Goal: Task Accomplishment & Management: Complete application form

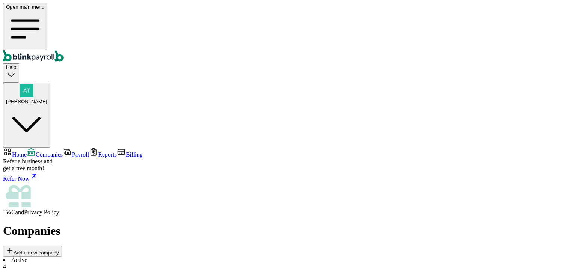
click at [27, 151] on span "Home" at bounding box center [19, 154] width 15 height 6
click at [43, 151] on span "Companies" at bounding box center [49, 154] width 27 height 6
click at [128, 263] on div "4" at bounding box center [285, 266] width 564 height 7
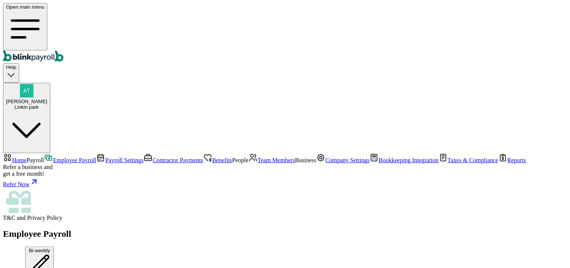
click at [311, 228] on div "Employee Payroll Schedule Bi-weekly" at bounding box center [285, 253] width 564 height 50
click at [27, 157] on span "Home" at bounding box center [19, 160] width 15 height 6
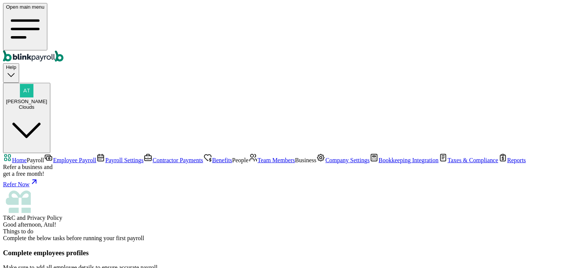
click at [22, 157] on span "Home" at bounding box center [19, 160] width 15 height 6
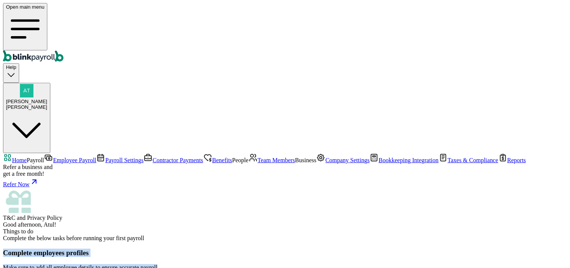
drag, startPoint x: 110, startPoint y: 103, endPoint x: 249, endPoint y: 118, distance: 139.7
click at [265, 248] on div "Complete employees profiles Make sure to add all employee details to ensure acc…" at bounding box center [285, 266] width 564 height 36
click at [187, 248] on div "Complete employees profiles Make sure to add all employee details to ensure acc…" at bounding box center [285, 266] width 564 height 36
drag, startPoint x: 109, startPoint y: 102, endPoint x: 265, endPoint y: 112, distance: 156.3
click at [265, 248] on div "Complete employees profiles Make sure to add all employee details to ensure acc…" at bounding box center [285, 266] width 564 height 36
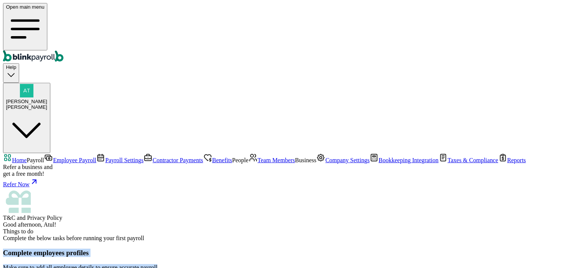
click at [265, 248] on div "Complete employees profiles Make sure to add all employee details to ensure acc…" at bounding box center [285, 266] width 564 height 36
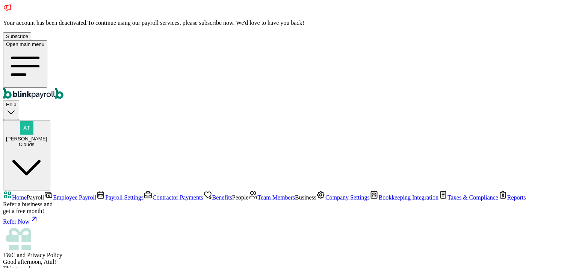
click at [53, 194] on span "Employee Payroll" at bounding box center [74, 197] width 43 height 6
click at [96, 194] on link "Payroll Settings" at bounding box center [119, 197] width 47 height 6
click at [47, 190] on nav "Home Payroll Employee Payroll Payroll Settings Contractor Payments Benefits Peo…" at bounding box center [285, 224] width 564 height 68
click at [53, 194] on span "Employee Payroll" at bounding box center [74, 197] width 43 height 6
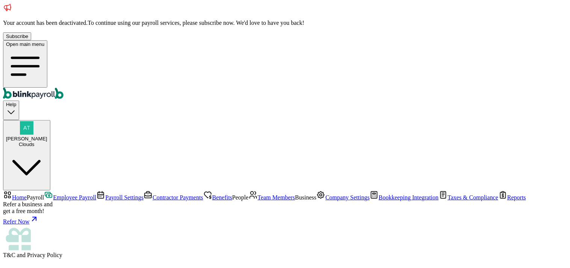
scroll to position [352, 0]
select select "direct_deposit"
click at [53, 194] on span "Employee Payroll" at bounding box center [74, 197] width 43 height 6
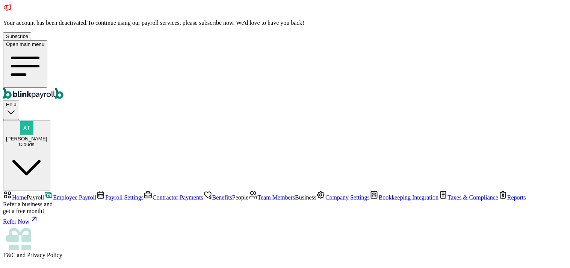
scroll to position [352, 0]
select select "direct_deposit"
type input "09/10/2025"
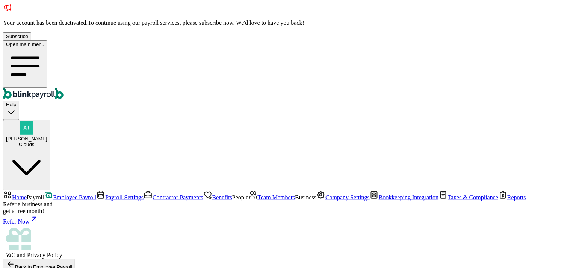
type input "09/01/2025 ~ 09/04/2025"
click at [153, 194] on span "Contractor Payments" at bounding box center [178, 197] width 51 height 6
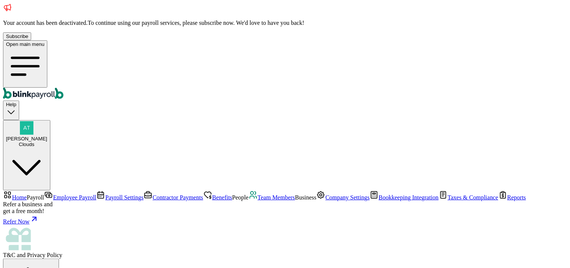
type input "08/31/2001"
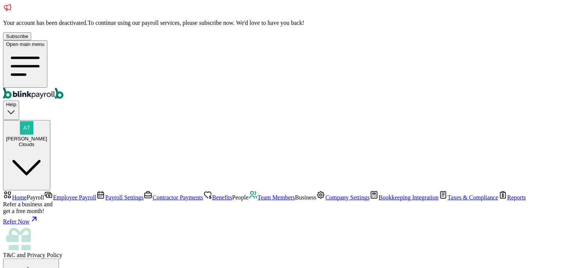
type input "raj@raj.cc"
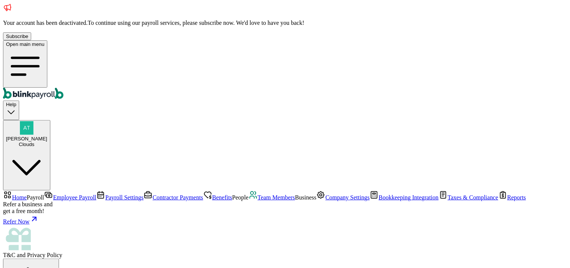
type input "5 [US_STATE] a and M Univ"
type input "College Station"
type input "TX"
type input "77843"
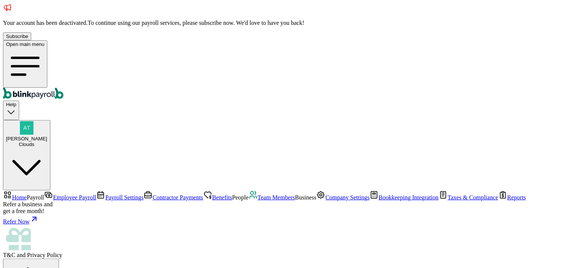
select select "55 Texas a and M Univ"
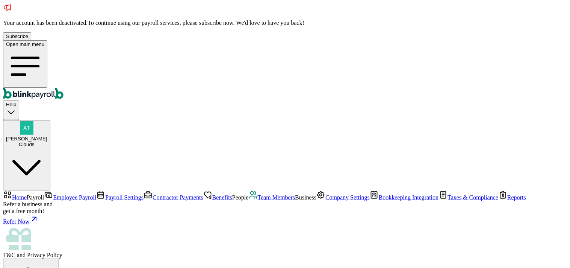
radio input "true"
drag, startPoint x: 223, startPoint y: 150, endPoint x: 207, endPoint y: 168, distance: 24.5
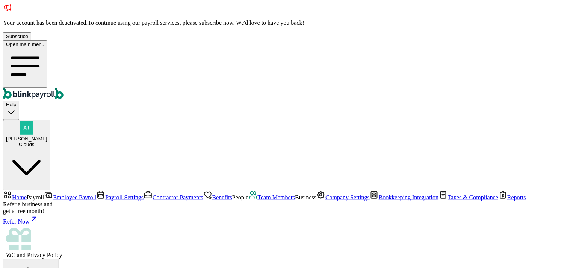
radio input "true"
type input "55"
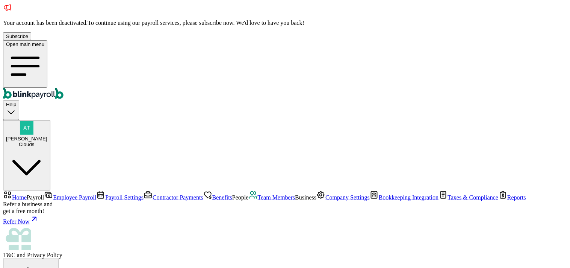
radio input "true"
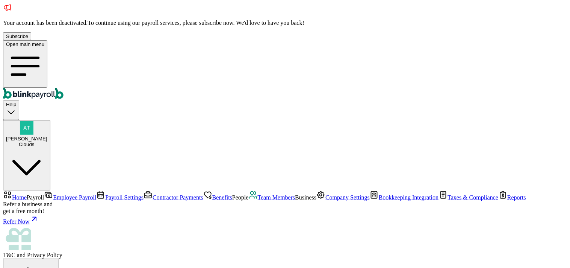
type input "09/01/2025"
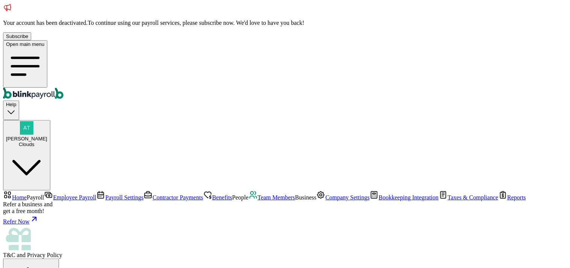
type input "556-56-5656"
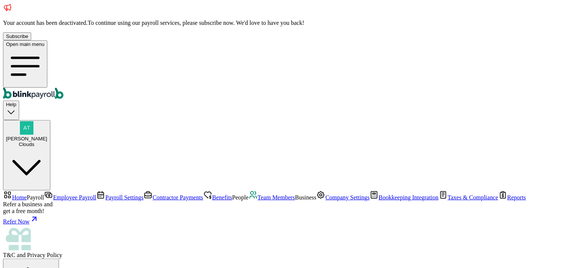
drag, startPoint x: 449, startPoint y: 42, endPoint x: 444, endPoint y: 51, distance: 10.3
drag, startPoint x: 443, startPoint y: 53, endPoint x: 426, endPoint y: 64, distance: 20.6
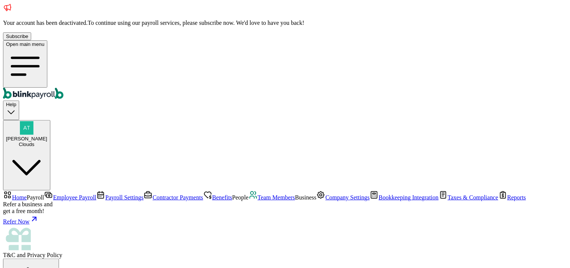
radio input "true"
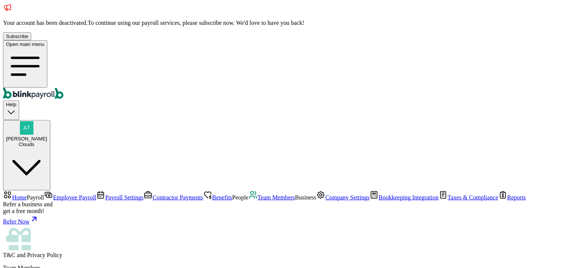
click at [153, 194] on span "Contractor Payments" at bounding box center [178, 197] width 51 height 6
drag, startPoint x: 149, startPoint y: 220, endPoint x: 183, endPoint y: 217, distance: 33.9
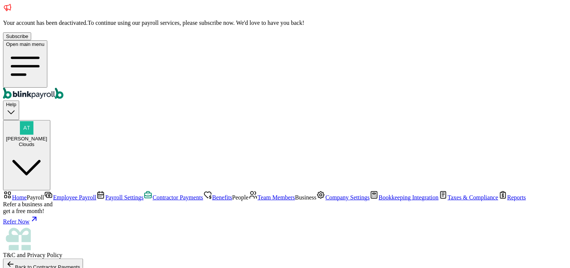
type input "09/01/2025 ~ 09/04/2025"
type input "555.00"
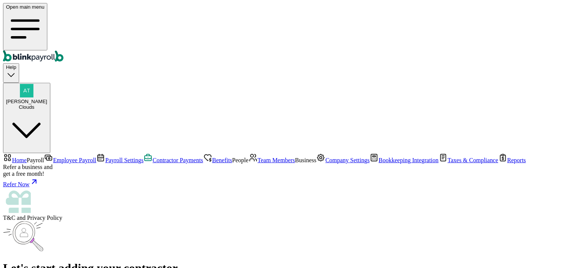
click at [153, 157] on span "Contractor Payments" at bounding box center [178, 160] width 51 height 6
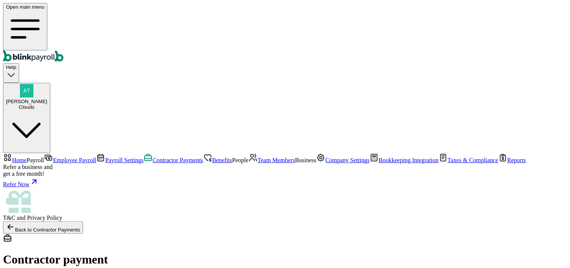
click at [105, 157] on span "Payroll Settings" at bounding box center [124, 160] width 38 height 6
click at [153, 157] on span "Contractor Payments" at bounding box center [178, 160] width 51 height 6
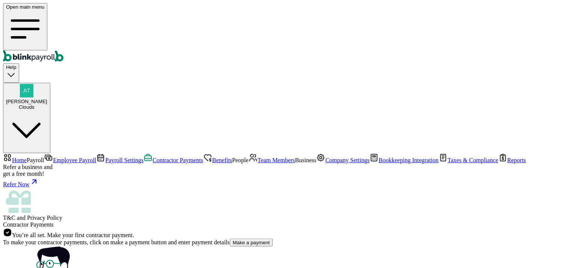
click at [27, 157] on span "Home" at bounding box center [19, 160] width 15 height 6
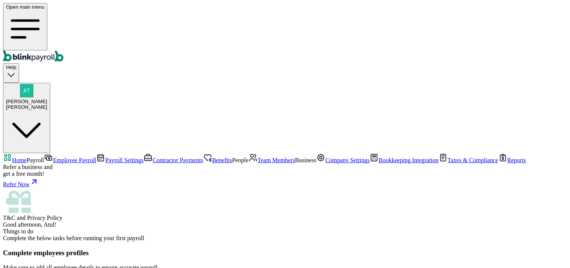
scroll to position [142, 0]
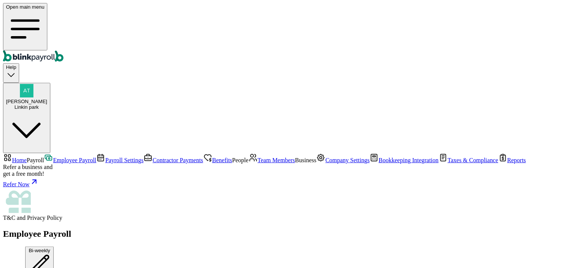
scroll to position [167, 0]
type textarea "testing this feature"
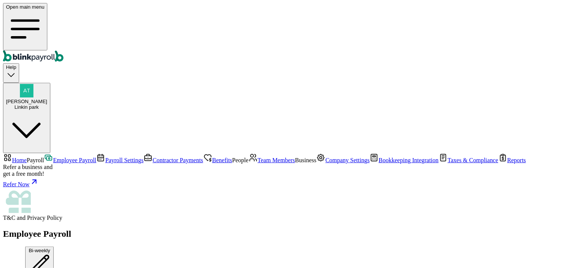
click at [47, 98] on div "[PERSON_NAME] [PERSON_NAME]" at bounding box center [26, 103] width 41 height 11
drag, startPoint x: 456, startPoint y: 130, endPoint x: 557, endPoint y: 129, distance: 101.4
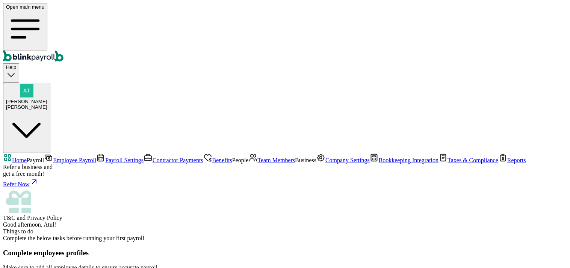
click at [248, 15] on div "Open main menu Help Atul Chauhan Cecil" at bounding box center [285, 78] width 564 height 150
click at [50, 83] on button "Atul Chauhan Cecil" at bounding box center [26, 118] width 47 height 71
click at [257, 21] on div "Open main menu Help Atul Chauhan Cecil" at bounding box center [285, 78] width 564 height 150
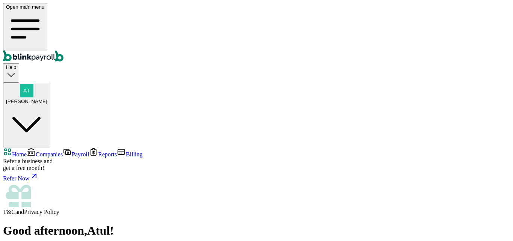
click at [47, 98] on span "[PERSON_NAME]" at bounding box center [26, 101] width 41 height 6
click at [45, 151] on span "Companies" at bounding box center [49, 154] width 27 height 6
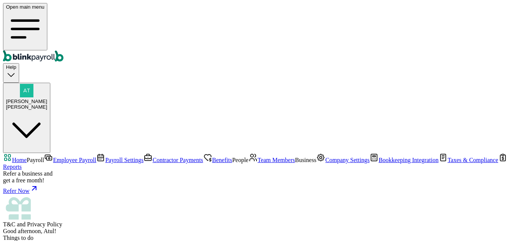
click at [233, 19] on div "Open main menu Help [PERSON_NAME] [PERSON_NAME]" at bounding box center [256, 78] width 507 height 150
click at [56, 228] on span "Good afternoon, Atul!" at bounding box center [29, 231] width 53 height 6
click at [258, 157] on span "Team Members" at bounding box center [277, 160] width 38 height 6
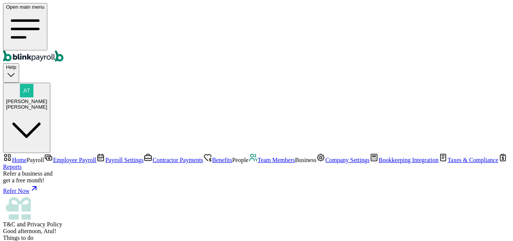
click at [212, 157] on span "Benefits" at bounding box center [222, 160] width 20 height 6
click at [258, 157] on span "Team Members" at bounding box center [277, 160] width 38 height 6
click at [325, 157] on span "Company Settings" at bounding box center [347, 160] width 44 height 6
click at [258, 157] on span "Team Members" at bounding box center [277, 160] width 38 height 6
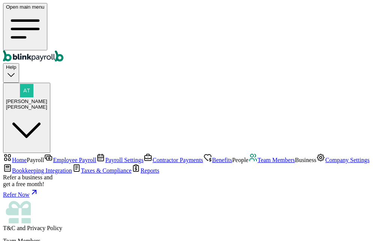
scroll to position [27, 0]
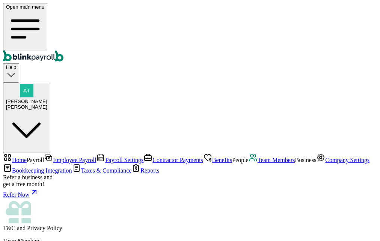
select select "contractor"
type input "Jim"
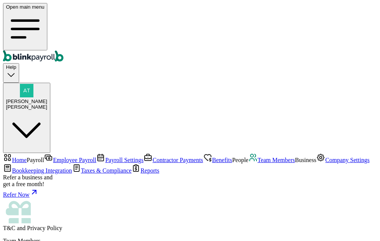
type input "test"
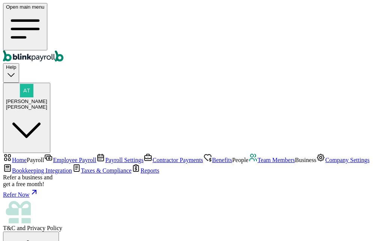
drag, startPoint x: 58, startPoint y: 101, endPoint x: 62, endPoint y: 104, distance: 5.2
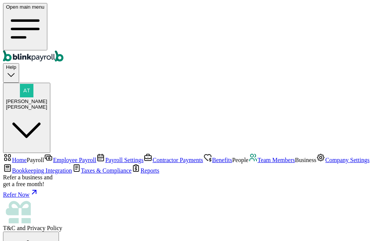
type input "09/06/2001"
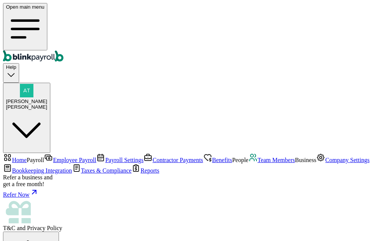
type input "jim@test.cc"
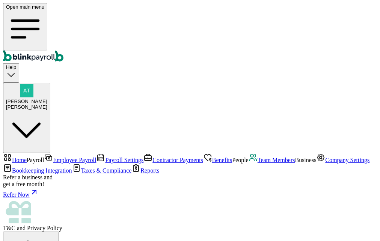
type input "10/12/2001"
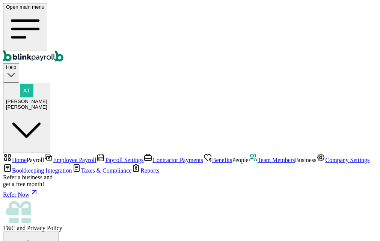
type input "jim@test.cc"
type input "09/06/2001"
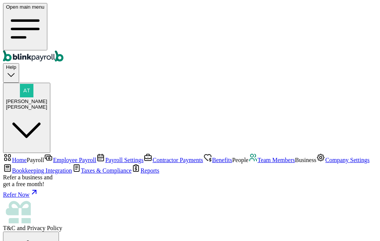
scroll to position [186, 0]
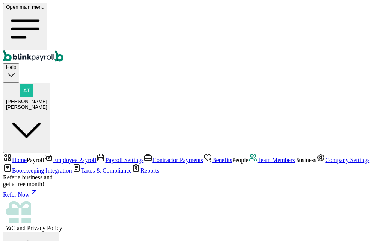
type input "5 Texas a and M Univ"
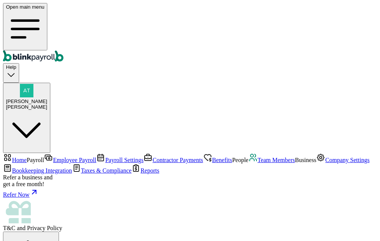
type input "College Station"
type input "TX"
type input "77843"
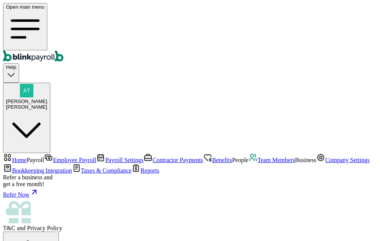
select select "11 Texas a and M Univ"
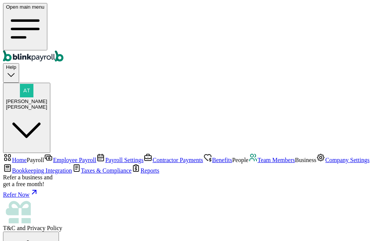
type input "09/01/2025"
type input "55"
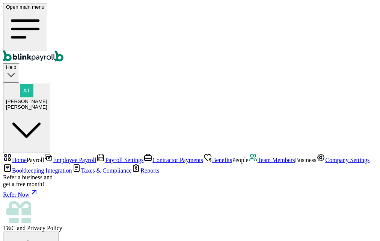
scroll to position [164, 0]
radio input "true"
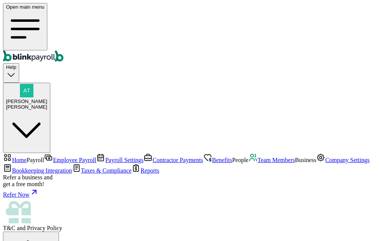
type input "555-65-6565"
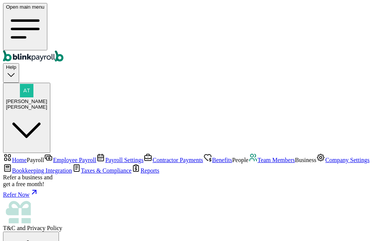
radio input "true"
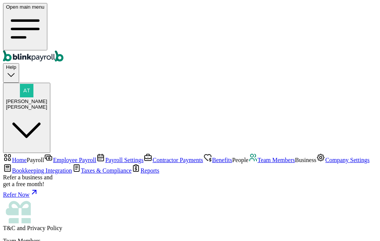
scroll to position [48, 0]
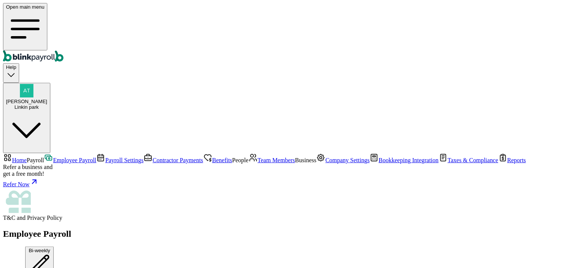
scroll to position [159, 0]
type textarea "test"
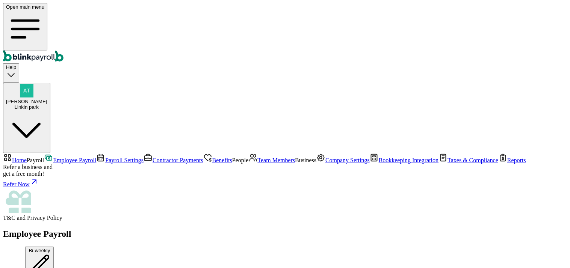
scroll to position [199, 0]
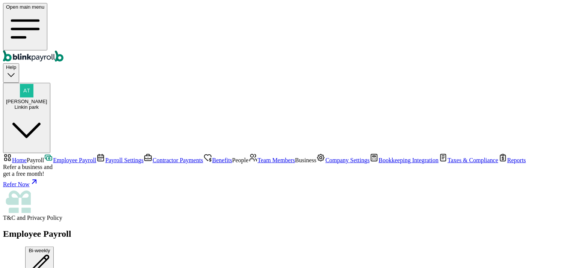
type textarea "skip"
click at [47, 104] on div "Linkin park" at bounding box center [26, 107] width 41 height 6
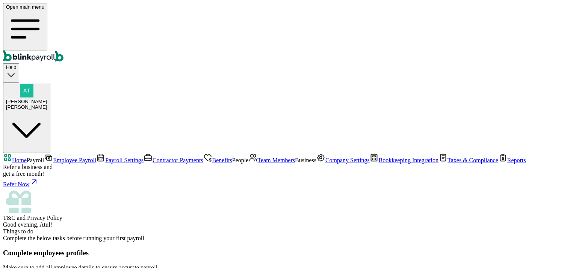
click at [47, 98] on span "[PERSON_NAME]" at bounding box center [26, 101] width 41 height 6
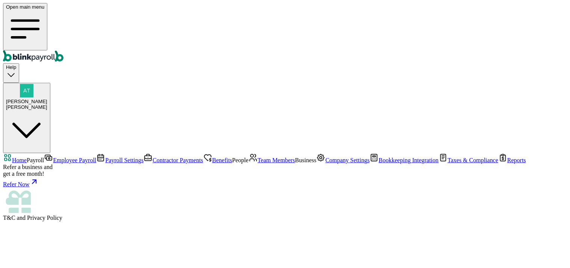
click at [47, 98] on span "[PERSON_NAME]" at bounding box center [26, 101] width 41 height 6
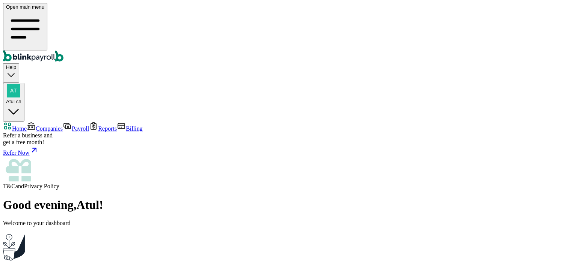
click at [45, 125] on link "Companies" at bounding box center [45, 128] width 36 height 6
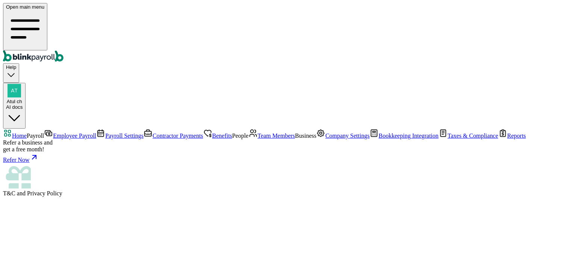
click at [44, 132] on link "Employee Payroll" at bounding box center [70, 135] width 52 height 6
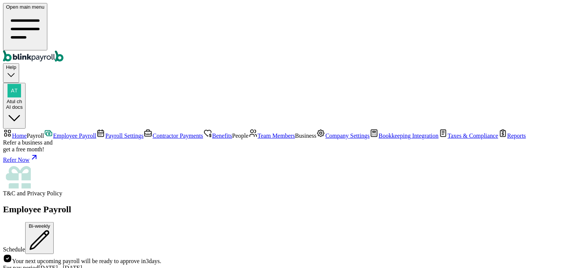
click at [325, 139] on span "Company Settings" at bounding box center [347, 135] width 44 height 6
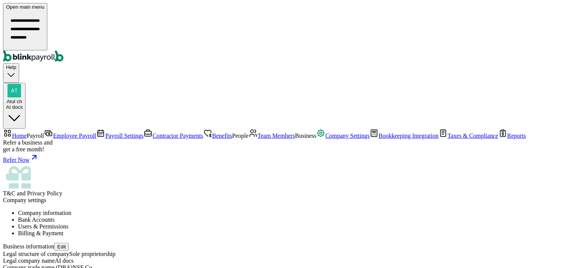
scroll to position [42, 0]
click at [69, 242] on button "Edit" at bounding box center [61, 246] width 15 height 8
select select "Sole proprietorship"
drag, startPoint x: 301, startPoint y: 135, endPoint x: 234, endPoint y: 136, distance: 66.1
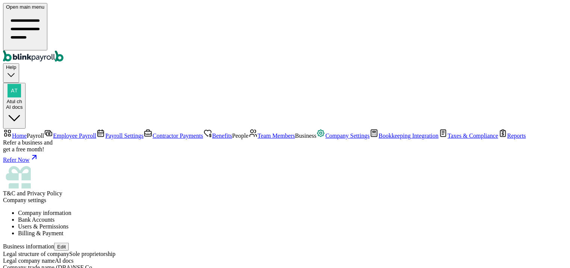
type input "ai docs"
click at [27, 132] on span "Home" at bounding box center [19, 135] width 15 height 6
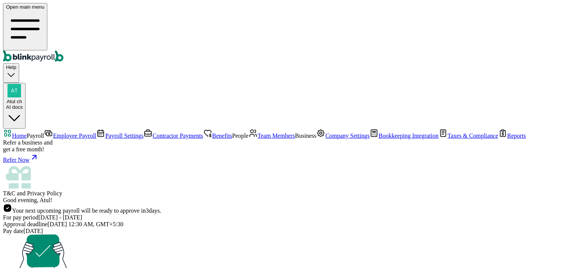
click at [53, 132] on span "Employee Payroll" at bounding box center [74, 135] width 43 height 6
click at [105, 132] on span "Payroll Settings" at bounding box center [124, 135] width 38 height 6
click span "Employee Payroll"
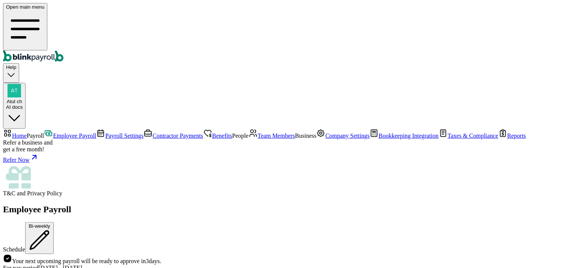
scroll to position [83, 0]
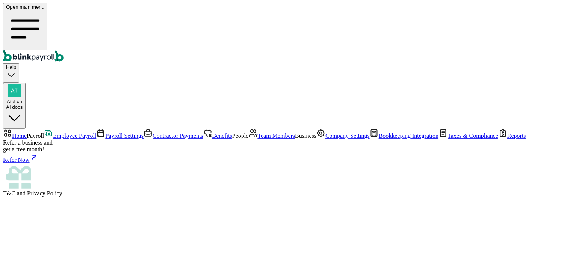
scroll to position [0, 0]
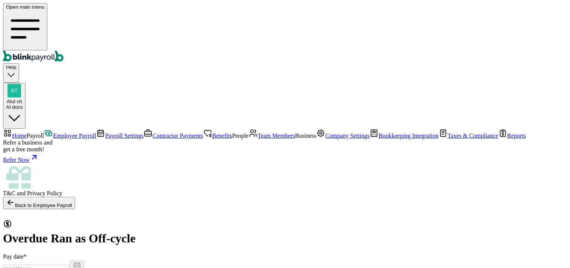
select select "direct_deposit"
type input "[DATE]"
type input "[DATE] ~ [DATE]"
click at [53, 132] on span "Employee Payroll" at bounding box center [74, 135] width 43 height 6
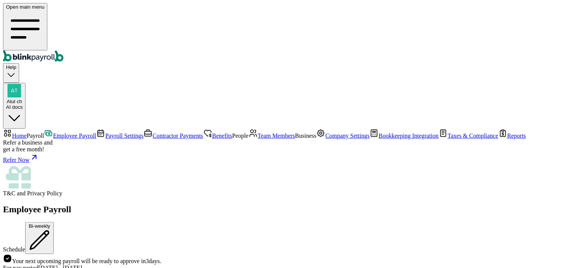
scroll to position [250, 0]
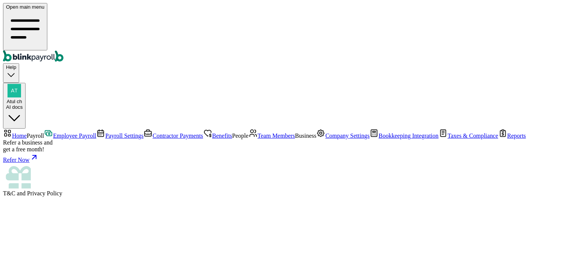
scroll to position [0, 0]
click at [46, 132] on link "Employee Payroll" at bounding box center [70, 135] width 52 height 6
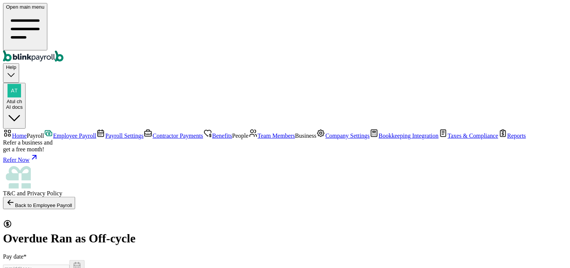
select select "direct_deposit"
type input "[DATE]"
type input "[DATE] ~ [DATE]"
click at [53, 132] on span "Employee Payroll" at bounding box center [74, 135] width 43 height 6
select select "direct_deposit"
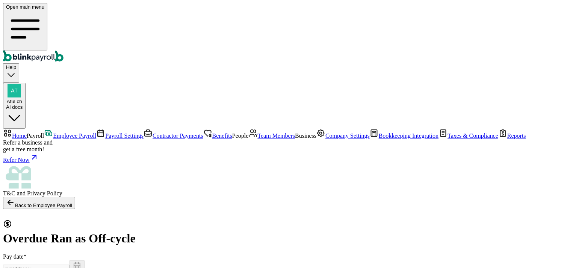
type input "[DATE]"
type input "[DATE] ~ [DATE]"
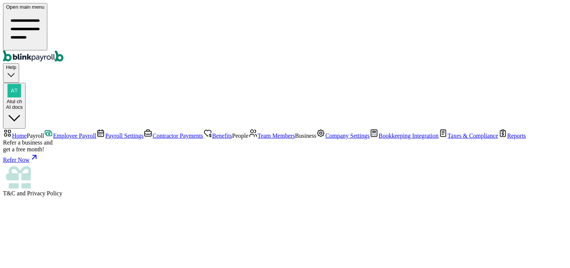
scroll to position [0, 0]
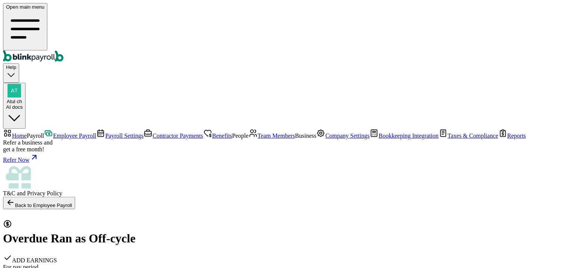
checkbox input "true"
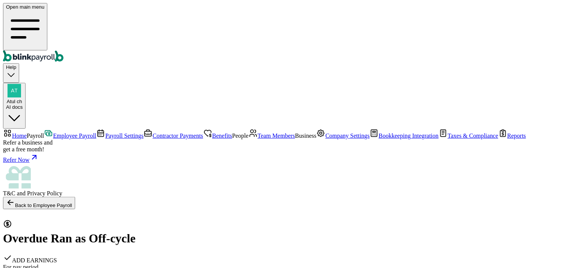
checkbox input "true"
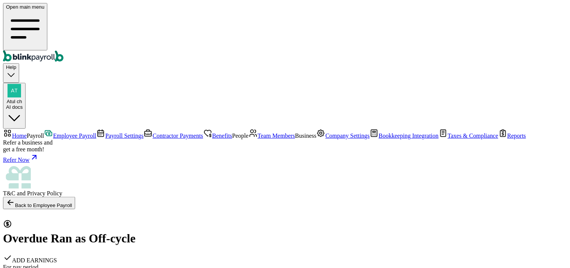
click at [23, 104] on div "AI docs" at bounding box center [14, 107] width 17 height 6
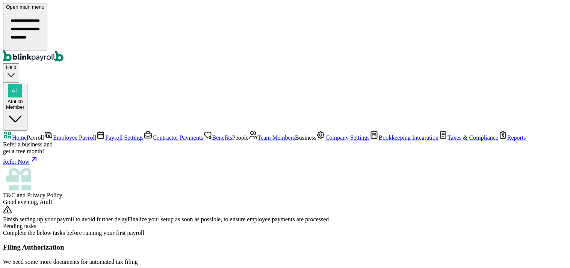
click at [53, 134] on span "Employee Payroll" at bounding box center [74, 137] width 43 height 6
click at [27, 134] on span "Home" at bounding box center [19, 137] width 15 height 6
click at [367, 243] on div "Filing Authorization We need some more documents for automated tax filing Feder…" at bounding box center [285, 267] width 564 height 49
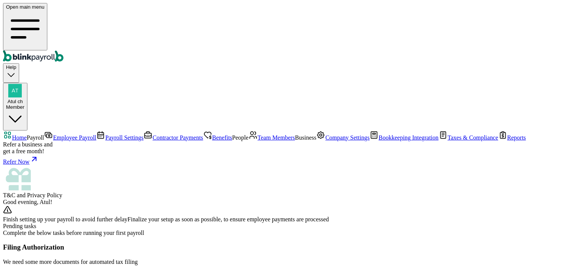
scroll to position [42, 0]
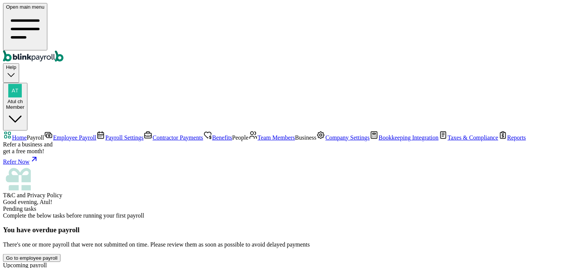
click at [53, 134] on span "Employee Payroll" at bounding box center [74, 137] width 43 height 6
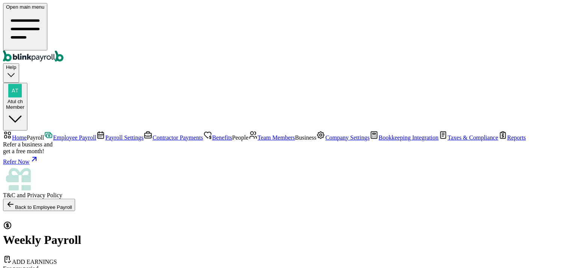
select select "direct_deposit"
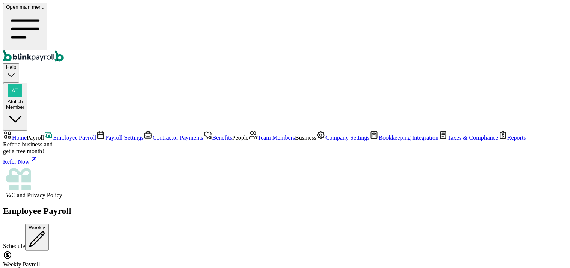
scroll to position [83, 0]
click at [24, 98] on div "Atul ch Member" at bounding box center [15, 103] width 18 height 11
click at [325, 141] on span "Company Settings" at bounding box center [347, 137] width 44 height 6
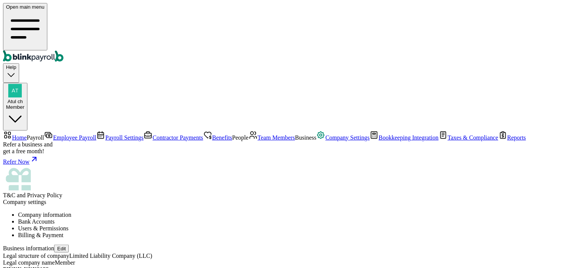
scroll to position [0, 0]
click at [23, 98] on span "Atul ch" at bounding box center [15, 101] width 15 height 6
drag, startPoint x: 448, startPoint y: 130, endPoint x: 557, endPoint y: 128, distance: 109.0
click at [44, 134] on link "Employee Payroll" at bounding box center [70, 137] width 52 height 6
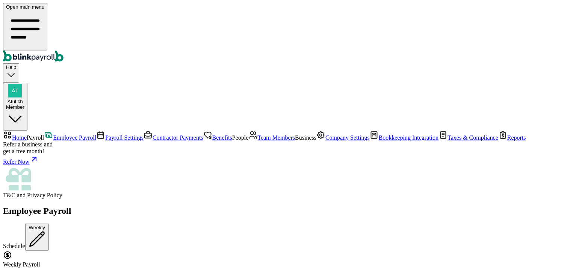
scroll to position [83, 0]
type textarea "testing skip"
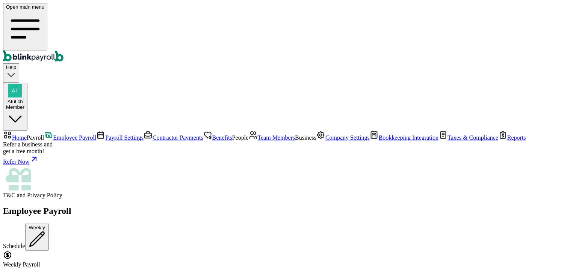
scroll to position [26, 0]
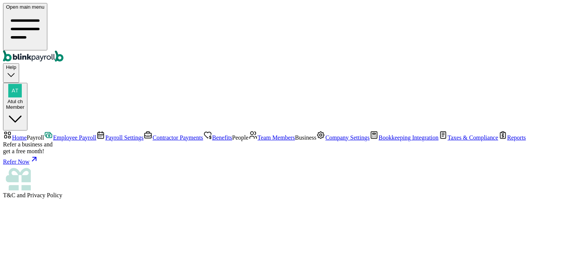
scroll to position [0, 0]
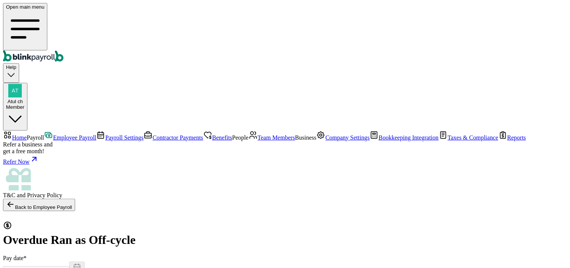
select select "direct_deposit"
radio input "true"
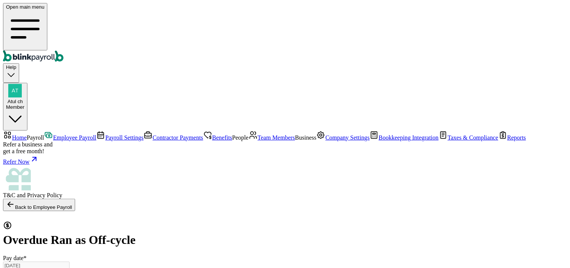
select select "3215"
type input "09/08/2025"
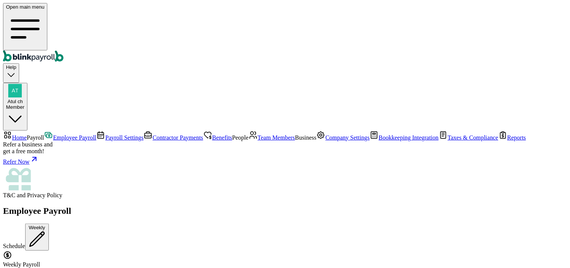
scroll to position [30, 0]
drag, startPoint x: 127, startPoint y: 107, endPoint x: 221, endPoint y: 113, distance: 94.5
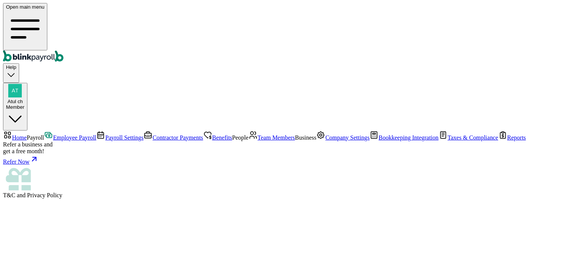
scroll to position [0, 0]
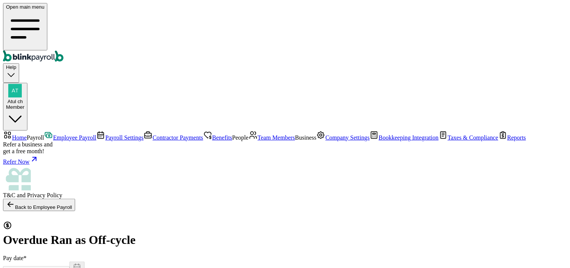
select select "direct_deposit"
type input "09/08/2025"
type input "02/18/2025 ~ 02/24/2025"
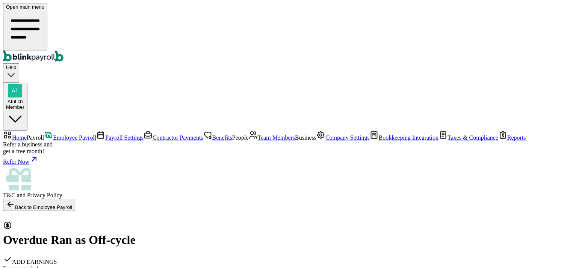
checkbox input "true"
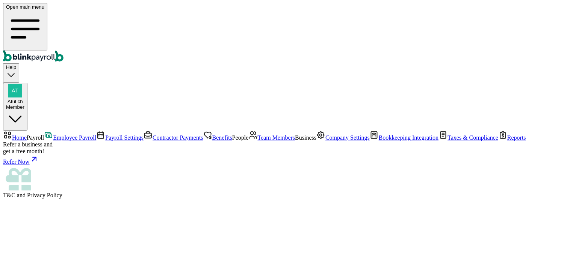
click at [47, 134] on link "Employee Payroll" at bounding box center [70, 137] width 52 height 6
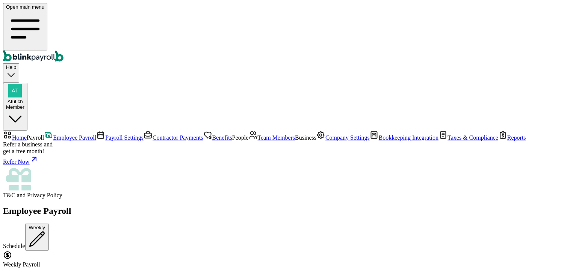
scroll to position [83, 0]
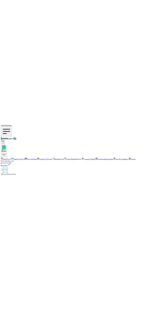
scroll to position [0, 0]
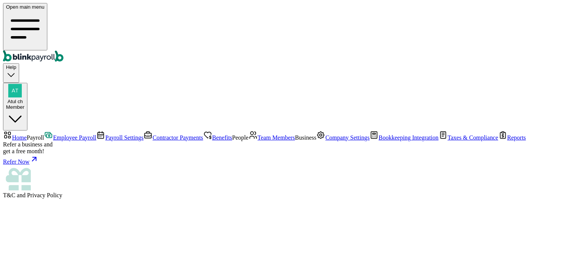
select select "direct_deposit"
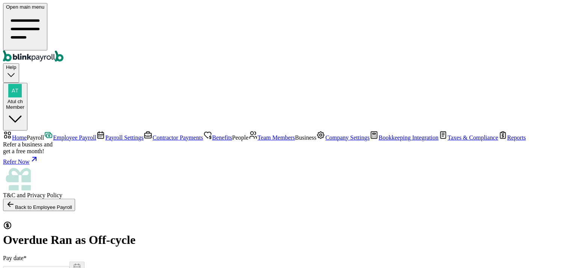
type input "03/10/2025"
type input "02/25/2025 ~ 03/03/2025"
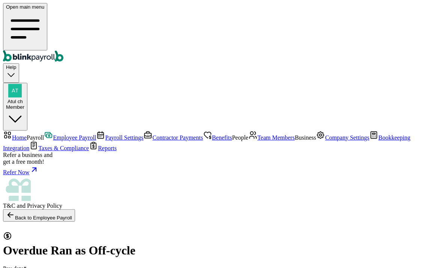
select select "direct_deposit"
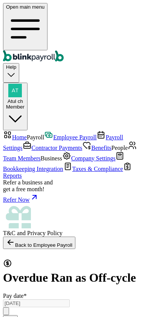
type input "09/03/2025"
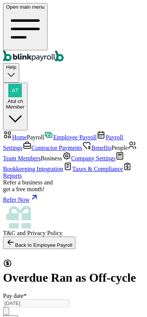
scroll to position [263, 0]
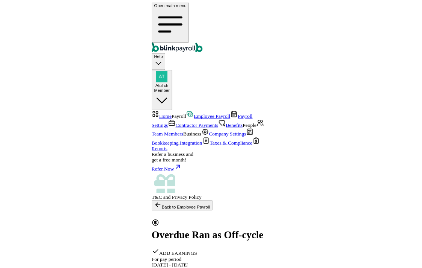
scroll to position [188, 0]
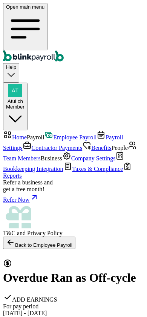
checkbox input "true"
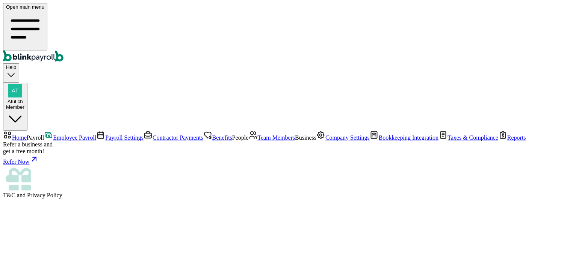
scroll to position [126, 0]
click at [53, 134] on span "Employee Payroll" at bounding box center [74, 137] width 43 height 6
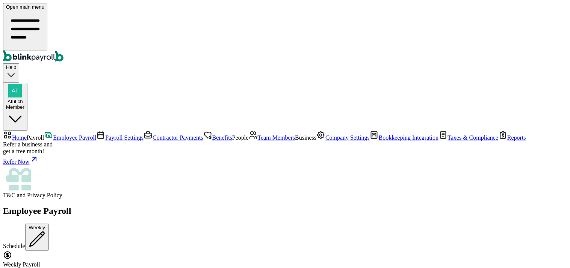
scroll to position [0, 0]
click at [24, 98] on div "Atul ch Member" at bounding box center [15, 103] width 18 height 11
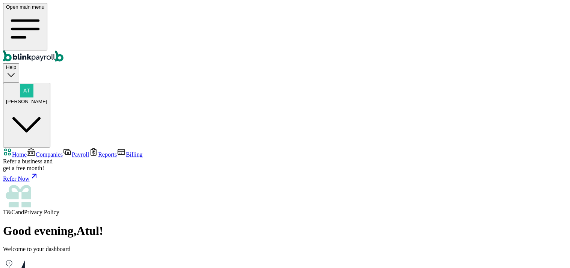
click at [36, 151] on span "Companies" at bounding box center [49, 154] width 27 height 6
click at [27, 151] on span "Home" at bounding box center [19, 154] width 15 height 6
click at [47, 98] on div "[PERSON_NAME]" at bounding box center [26, 101] width 41 height 6
click at [47, 98] on span "[PERSON_NAME]" at bounding box center [26, 101] width 41 height 6
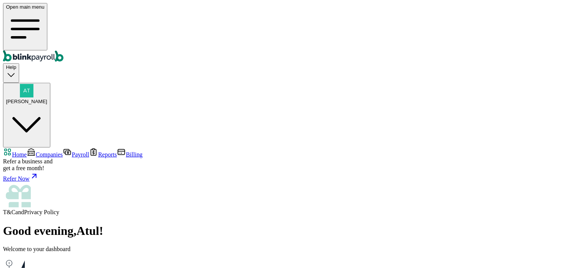
drag, startPoint x: 450, startPoint y: 127, endPoint x: 558, endPoint y: 129, distance: 107.5
click at [47, 84] on div "[PERSON_NAME]" at bounding box center [26, 94] width 41 height 20
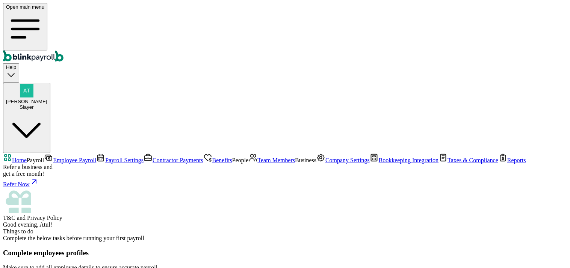
click at [53, 157] on span "Employee Payroll" at bounding box center [74, 160] width 43 height 6
click at [105, 157] on span "Payroll Settings" at bounding box center [124, 160] width 38 height 6
click at [53, 157] on span "Employee Payroll" at bounding box center [74, 160] width 43 height 6
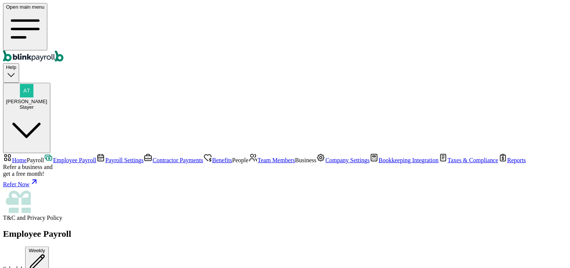
scroll to position [42, 0]
click at [258, 157] on span "Team Members" at bounding box center [277, 160] width 38 height 6
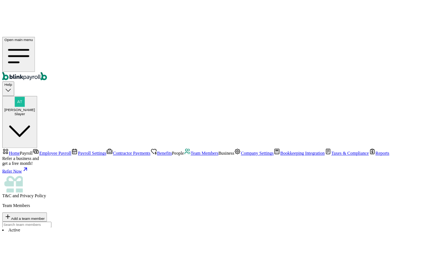
scroll to position [0, 0]
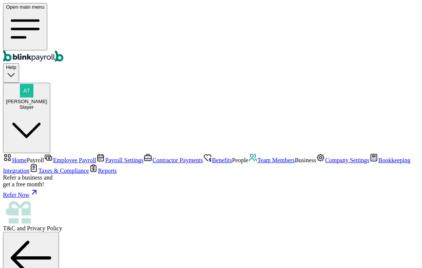
scroll to position [32, 0]
select select "2025"
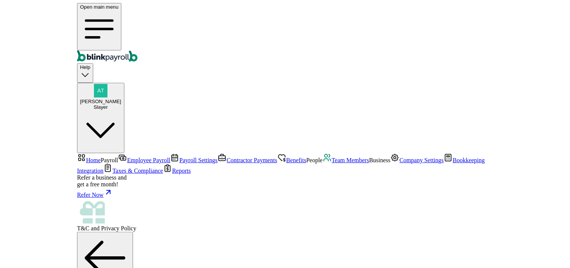
scroll to position [0, 0]
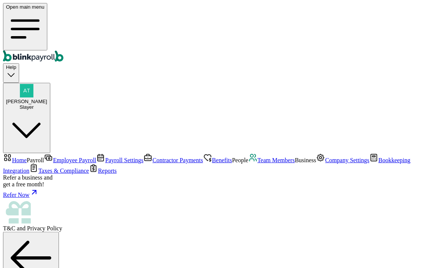
drag, startPoint x: 235, startPoint y: 204, endPoint x: 286, endPoint y: 202, distance: 50.8
copy span "branko@branko.co"
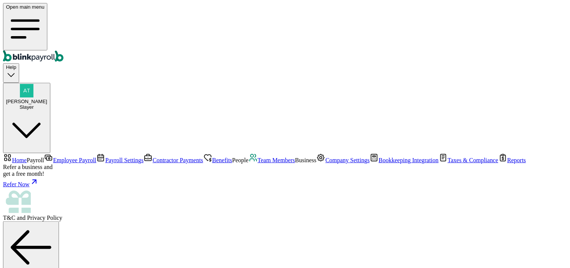
click at [456, 221] on div "Back to team members" at bounding box center [285, 250] width 564 height 59
drag, startPoint x: 241, startPoint y: 204, endPoint x: 290, endPoint y: 204, distance: 48.8
copy span "branko@branko.co"
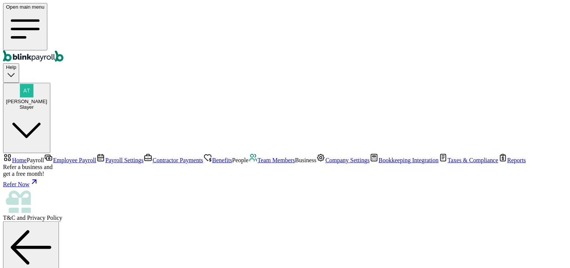
select select "2025"
click at [249, 157] on link "Team Members" at bounding box center [272, 160] width 47 height 6
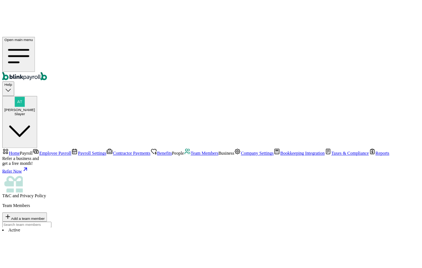
scroll to position [0, 0]
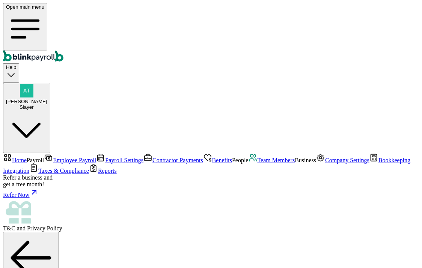
type input "Raj"
type input "test"
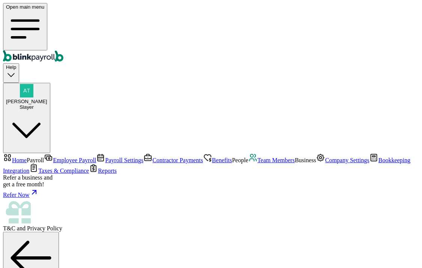
type input "09/14/1991"
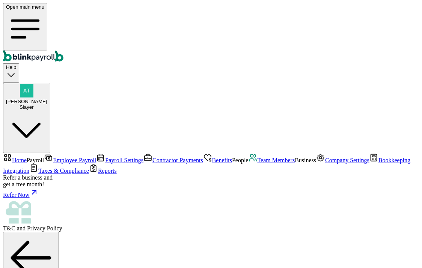
type input "raj@testtoday.cc"
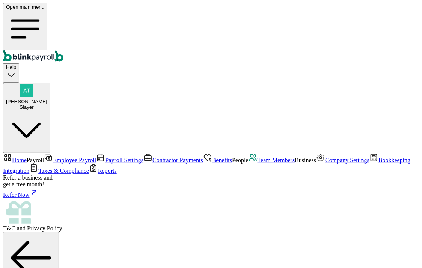
scroll to position [64, 0]
type input "5 Texas a and M Univ"
type input "College Station"
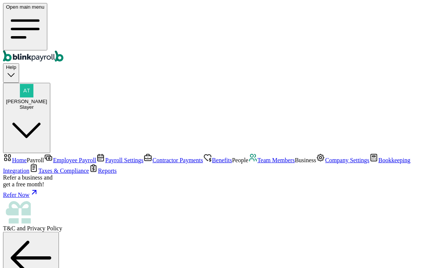
type input "TX"
type input "77843"
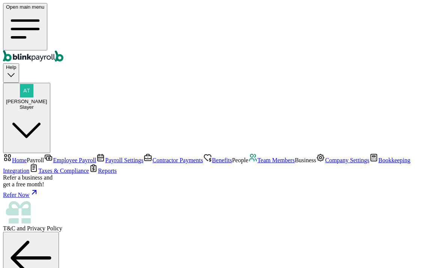
scroll to position [158, 0]
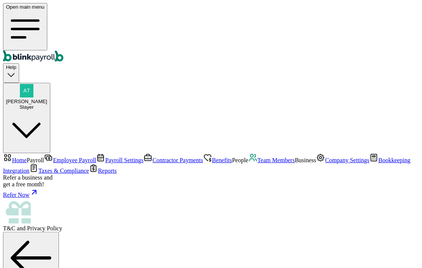
type input "09/01/2025"
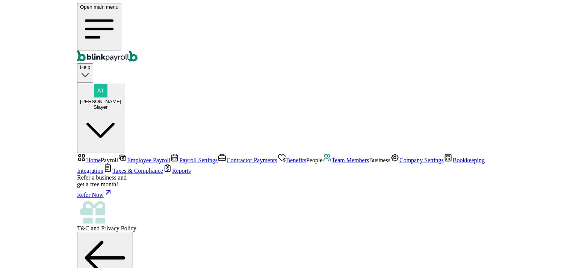
scroll to position [0, 0]
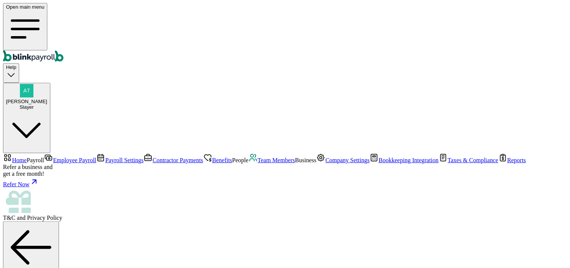
scroll to position [167, 0]
click at [258, 157] on span "Team Members" at bounding box center [277, 160] width 38 height 6
drag, startPoint x: 173, startPoint y: 103, endPoint x: 171, endPoint y: 98, distance: 5.9
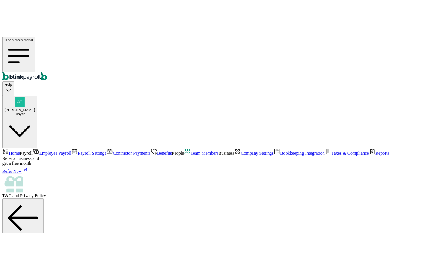
scroll to position [23, 0]
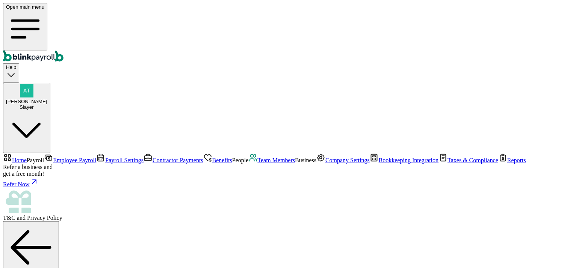
paste input "atul+testendtoend@blinkpayroll.com"
type input "atul+testendtoend@blinkpayroll.com"
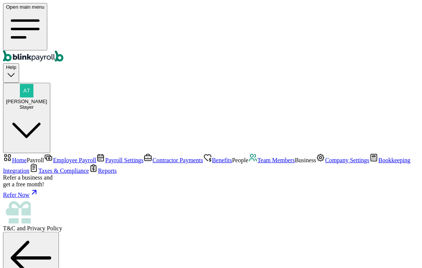
type input "09/01/2025"
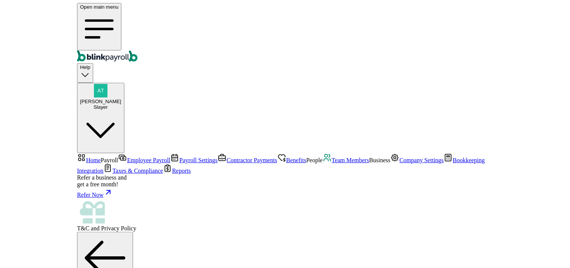
scroll to position [0, 0]
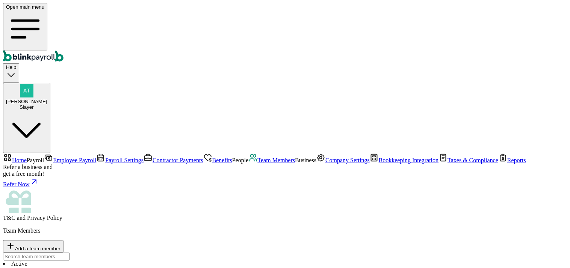
select select "2025"
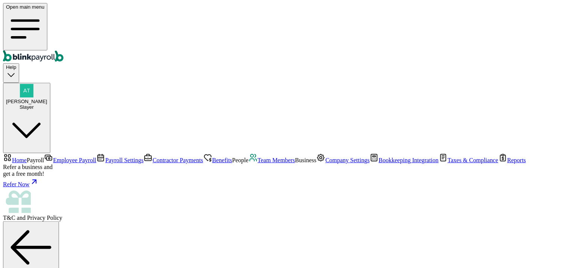
radio input "true"
type input "5"
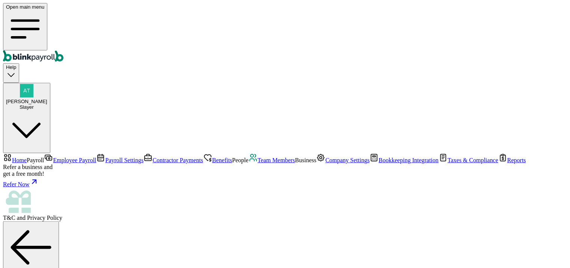
type input "7.50"
type input "55"
type input "82.50"
drag, startPoint x: 212, startPoint y: 197, endPoint x: 205, endPoint y: 223, distance: 27.5
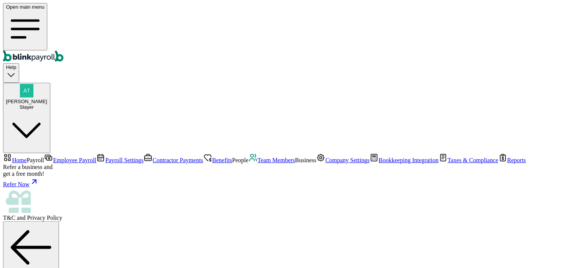
radio input "true"
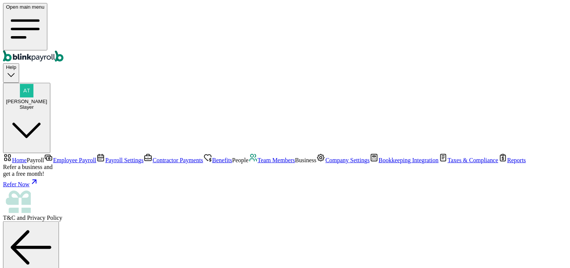
scroll to position [106, 0]
select select "5 Texas a and M Univ"
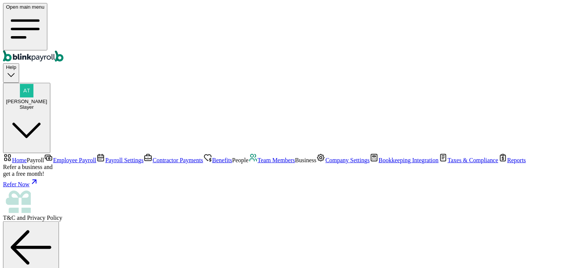
type input "555-55-5555"
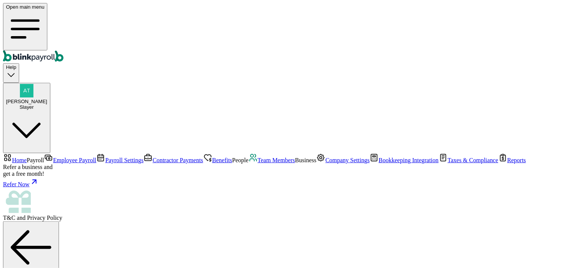
type input "08/30/2003"
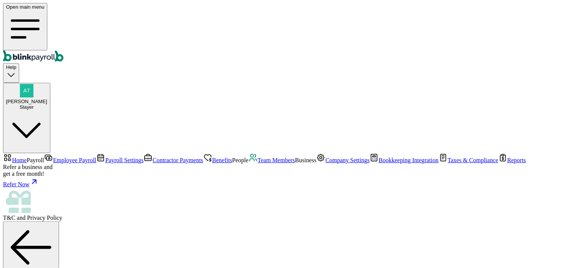
scroll to position [42, 0]
type input "5 Texas a and M Univ"
type input "College Station"
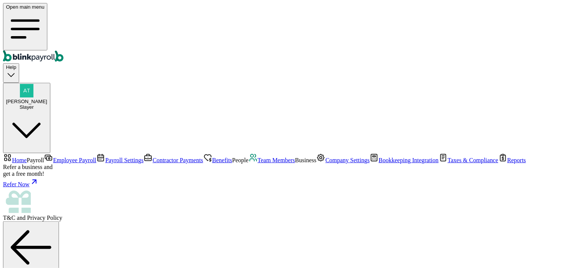
type input "TX"
type input "77843"
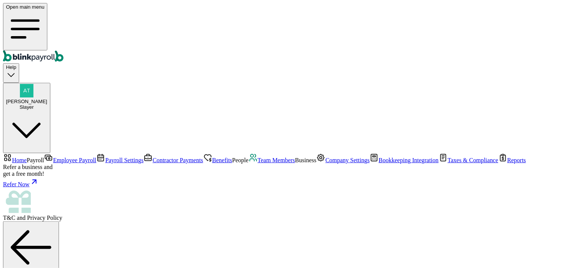
radio input "true"
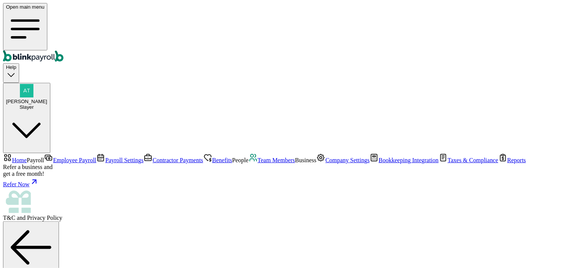
scroll to position [88, 0]
type input "5"
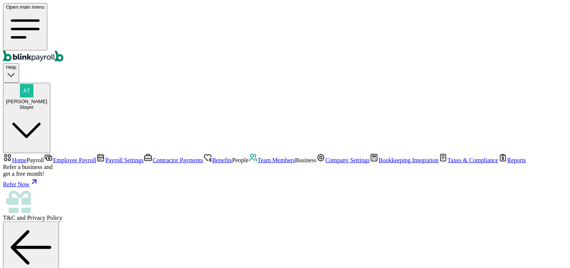
scroll to position [0, 0]
click at [47, 104] on div "Slayer" at bounding box center [26, 107] width 41 height 6
click at [375, 12] on div "Open main menu Help [PERSON_NAME] Slayer" at bounding box center [285, 78] width 564 height 150
click at [50, 83] on button "[PERSON_NAME] Slayer" at bounding box center [26, 118] width 47 height 71
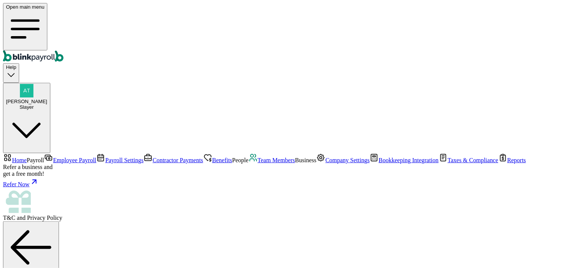
drag, startPoint x: 461, startPoint y: 130, endPoint x: 563, endPoint y: 126, distance: 101.5
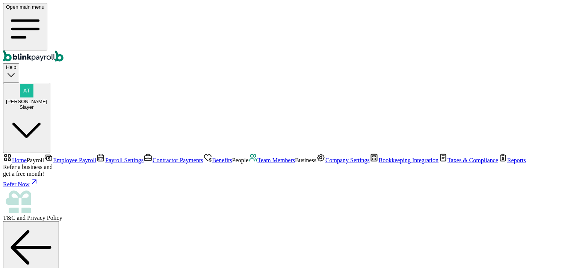
select select "Works from home"
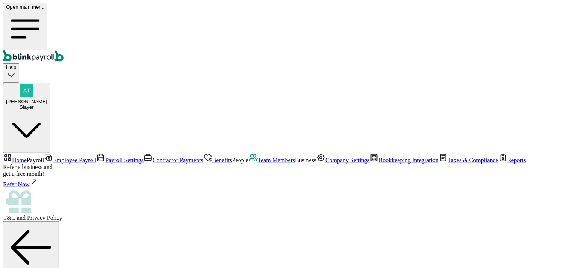
scroll to position [0, 0]
click at [258, 157] on span "Team Members" at bounding box center [277, 160] width 38 height 6
click at [60, 245] on span "Add a team member" at bounding box center [37, 248] width 45 height 6
drag, startPoint x: 272, startPoint y: 106, endPoint x: 267, endPoint y: 106, distance: 4.9
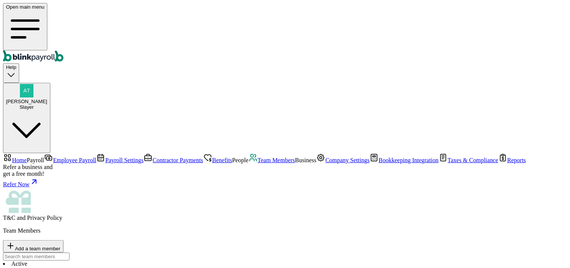
select select "employee"
type input "[PERSON_NAME]"
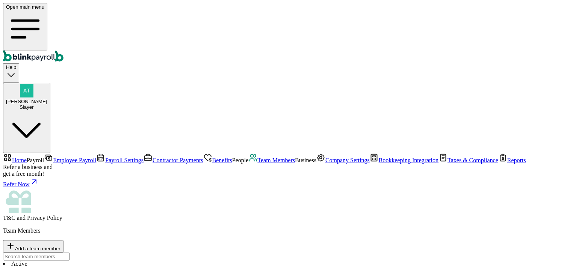
type input "test"
type input "[PERSON_NAME]"
type input "test"
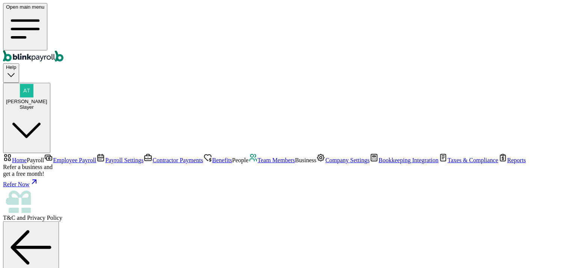
scroll to position [23, 0]
type input "[EMAIL_ADDRESS][DOMAIN_NAME]"
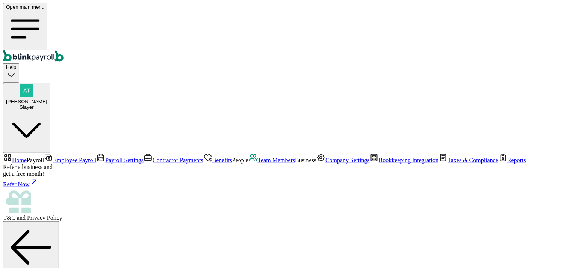
scroll to position [88, 0]
type input "ba"
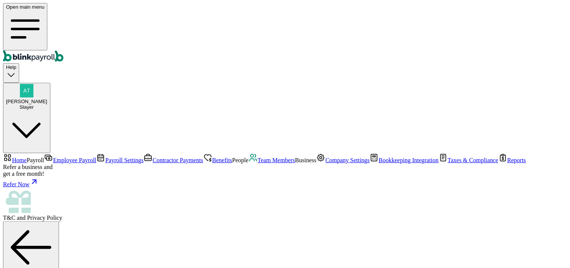
type input "[DATE]"
select select "Works from home"
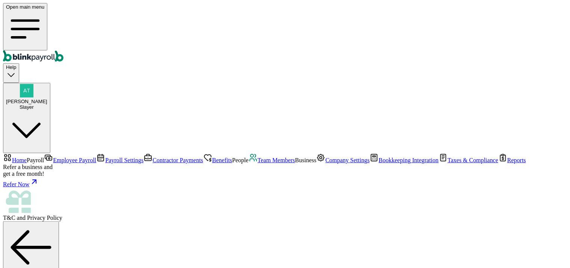
radio input "true"
type input "5"
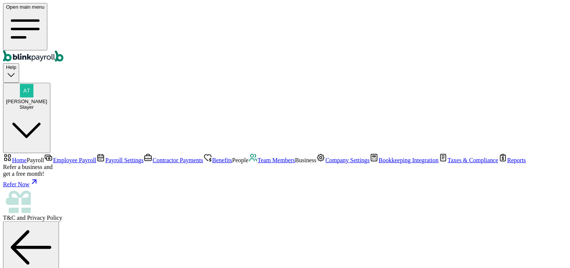
type input "7.50"
type input "55"
type input "82.50"
type input "55"
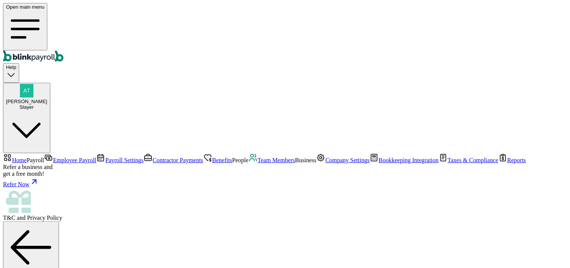
radio input "true"
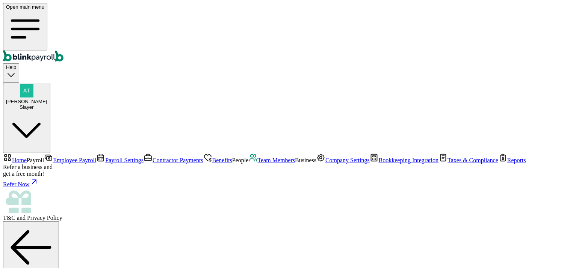
drag, startPoint x: 331, startPoint y: 57, endPoint x: 276, endPoint y: 59, distance: 55.3
type input "555-56-6666"
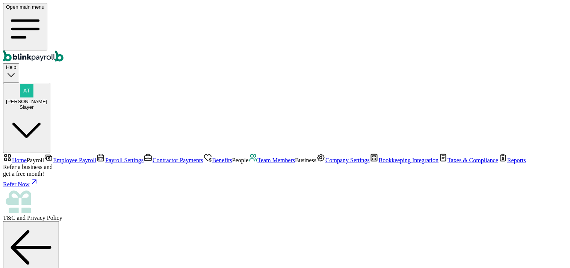
checkbox input "false"
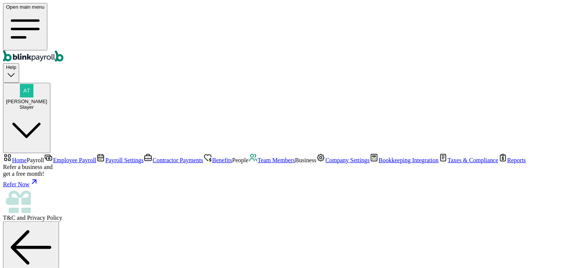
drag, startPoint x: 511, startPoint y: 131, endPoint x: 478, endPoint y: 132, distance: 32.7
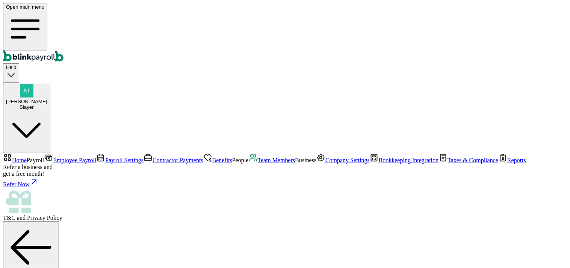
drag, startPoint x: 511, startPoint y: 163, endPoint x: 511, endPoint y: 168, distance: 4.1
type input "[DATE]"
drag, startPoint x: 308, startPoint y: 147, endPoint x: 278, endPoint y: 150, distance: 30.2
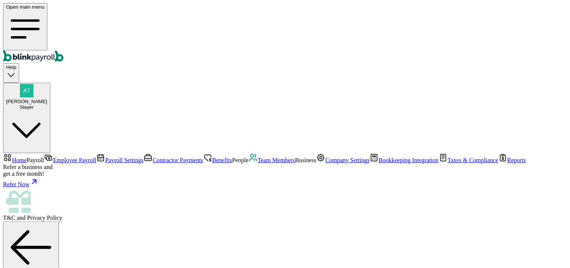
type input "[STREET_ADDRESS][US_STATE]"
type input "Greencastle"
type input "IN"
type input "46135"
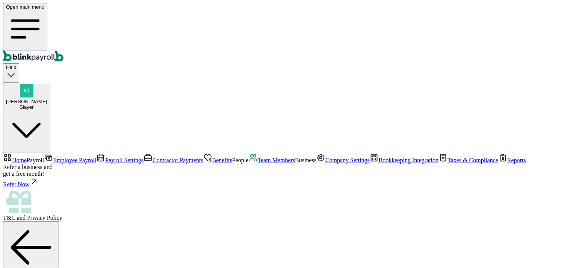
scroll to position [67, 0]
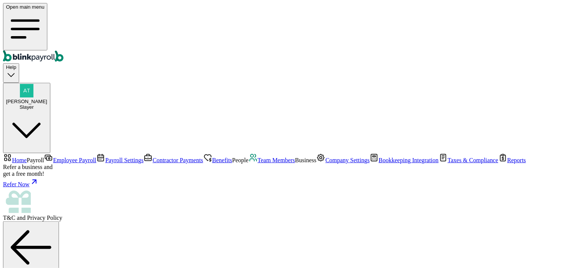
radio input "true"
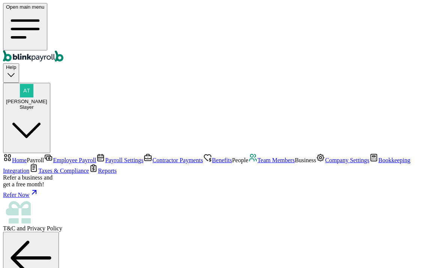
scroll to position [130, 0]
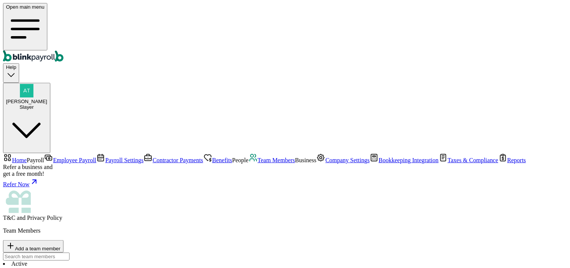
click at [47, 104] on div "Slayer" at bounding box center [26, 107] width 41 height 6
drag, startPoint x: 451, startPoint y: 131, endPoint x: 557, endPoint y: 125, distance: 106.1
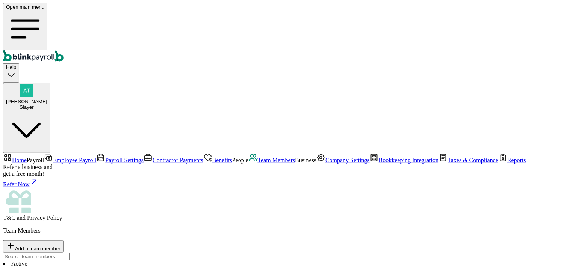
click at [283, 227] on div "Team Members Add a team member" at bounding box center [285, 243] width 564 height 33
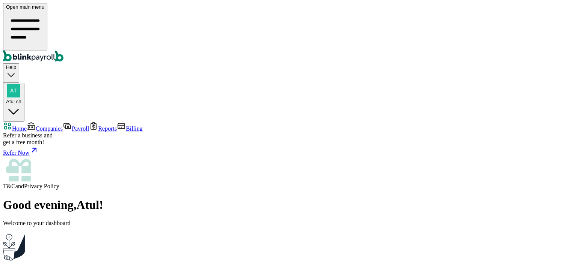
click at [41, 125] on span "Companies" at bounding box center [49, 128] width 27 height 6
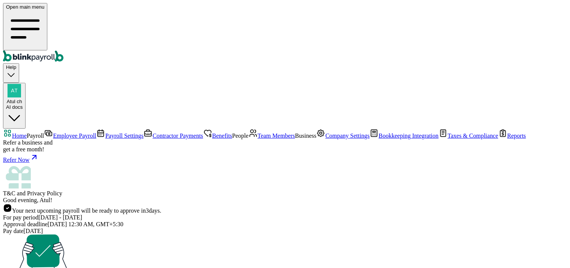
click at [44, 132] on link "Employee Payroll" at bounding box center [70, 135] width 52 height 6
click at [53, 132] on span "Employee Payroll" at bounding box center [74, 135] width 43 height 6
click at [105, 132] on span "Payroll Settings" at bounding box center [124, 135] width 38 height 6
click at [53, 132] on span "Employee Payroll" at bounding box center [74, 135] width 43 height 6
click at [258, 137] on span "Team Members" at bounding box center [277, 135] width 38 height 6
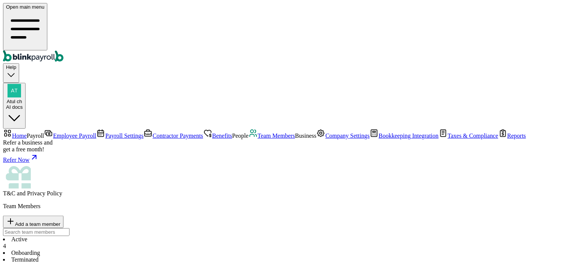
drag, startPoint x: 389, startPoint y: 160, endPoint x: 422, endPoint y: 159, distance: 33.1
drag, startPoint x: 419, startPoint y: 159, endPoint x: 385, endPoint y: 159, distance: 33.4
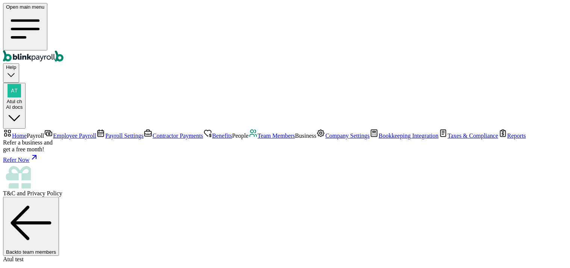
scroll to position [32, 0]
select select "2025"
drag, startPoint x: 243, startPoint y: 204, endPoint x: 292, endPoint y: 204, distance: 48.5
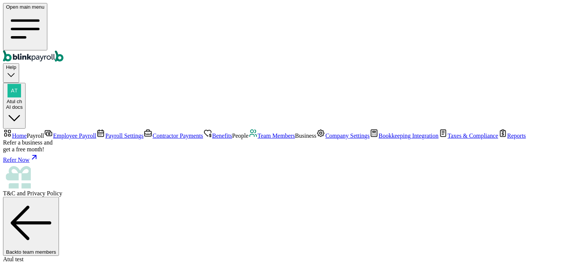
copy span "[EMAIL_ADDRESS][DOMAIN_NAME]"
select select "2025"
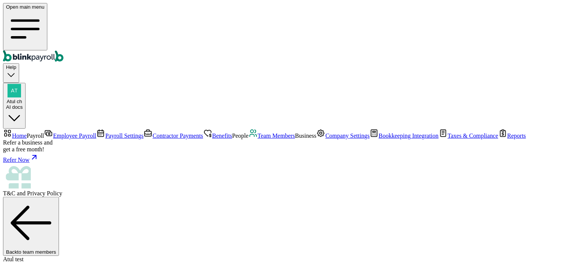
click at [258, 137] on span "Team Members" at bounding box center [277, 135] width 38 height 6
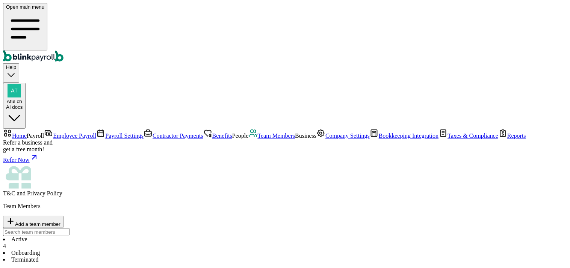
scroll to position [0, 0]
select select "2025"
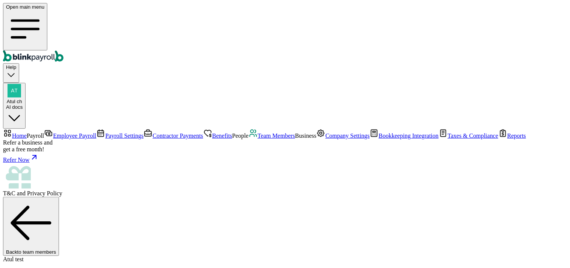
scroll to position [5, 0]
select select "55 [US_STATE] Ct"
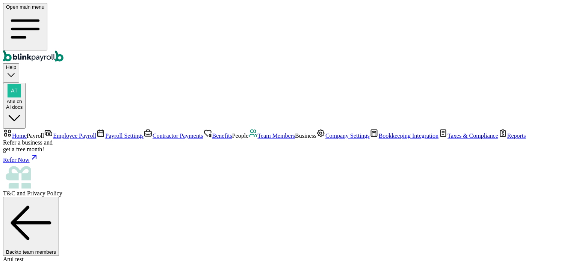
drag, startPoint x: 186, startPoint y: 170, endPoint x: 288, endPoint y: 172, distance: 101.8
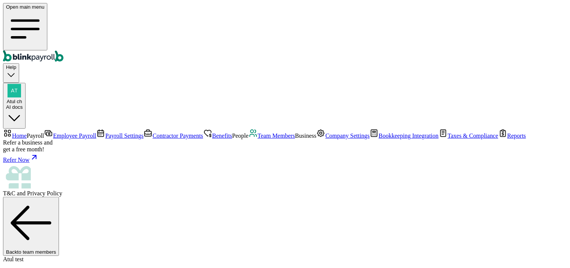
select select "2025"
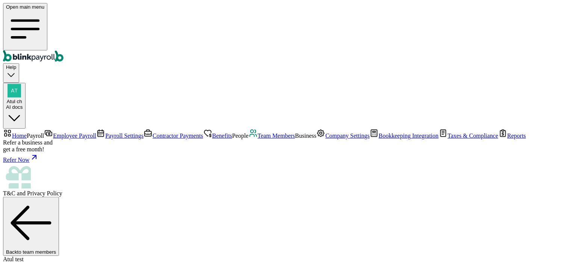
click at [258, 133] on span "Team Members" at bounding box center [277, 135] width 38 height 6
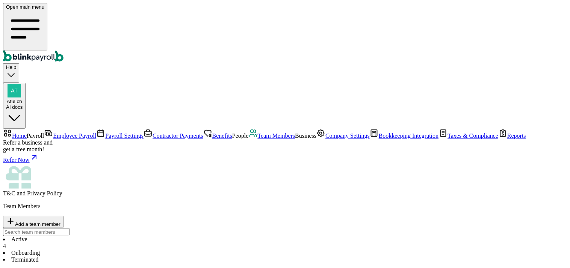
scroll to position [0, 0]
click at [22, 98] on span "Atul ch" at bounding box center [14, 101] width 15 height 6
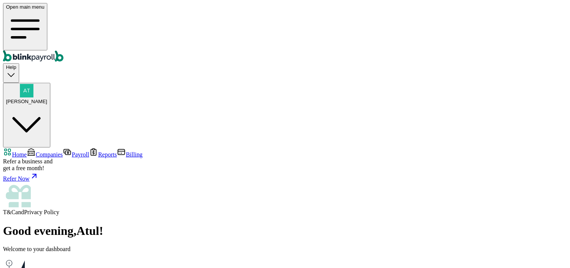
click at [40, 151] on link "Companies" at bounding box center [45, 154] width 36 height 6
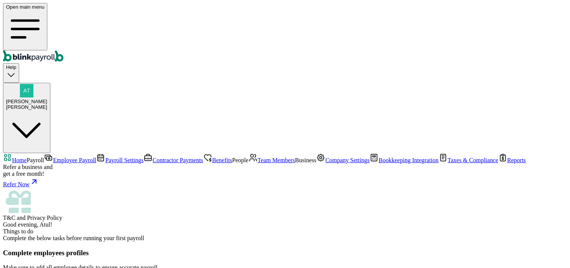
click at [258, 157] on span "Team Members" at bounding box center [277, 160] width 38 height 6
click at [27, 157] on span "Home" at bounding box center [19, 160] width 15 height 6
click at [258, 157] on span "Team Members" at bounding box center [277, 160] width 38 height 6
click at [53, 157] on span "Employee Payroll" at bounding box center [74, 160] width 43 height 6
click at [258, 157] on span "Team Members" at bounding box center [277, 160] width 38 height 6
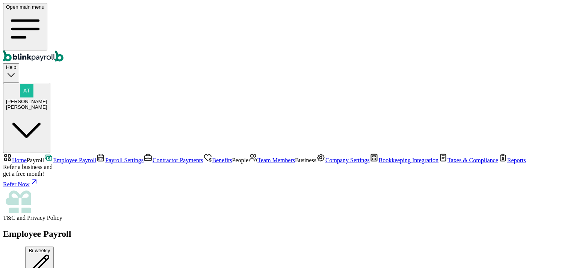
click at [258, 157] on span "Team Members" at bounding box center [277, 160] width 38 height 6
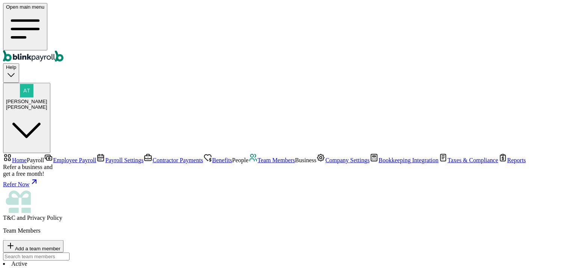
click at [203, 157] on link "Benefits" at bounding box center [217, 160] width 29 height 6
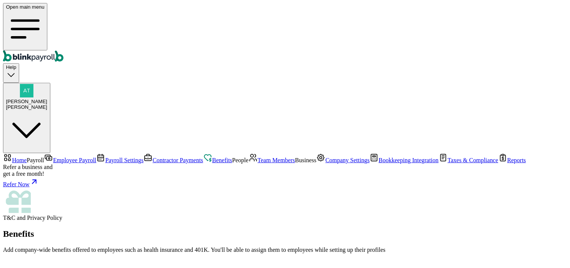
click at [153, 157] on span "Contractor Payments" at bounding box center [178, 160] width 51 height 6
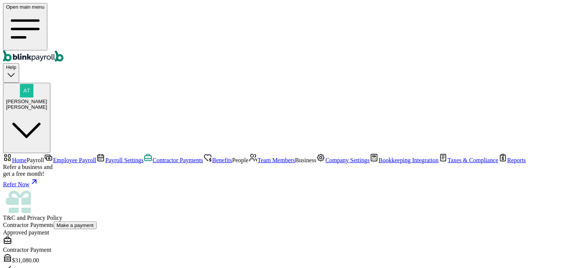
click at [258, 157] on span "Team Members" at bounding box center [277, 160] width 38 height 6
